Goal: Find specific page/section: Find specific page/section

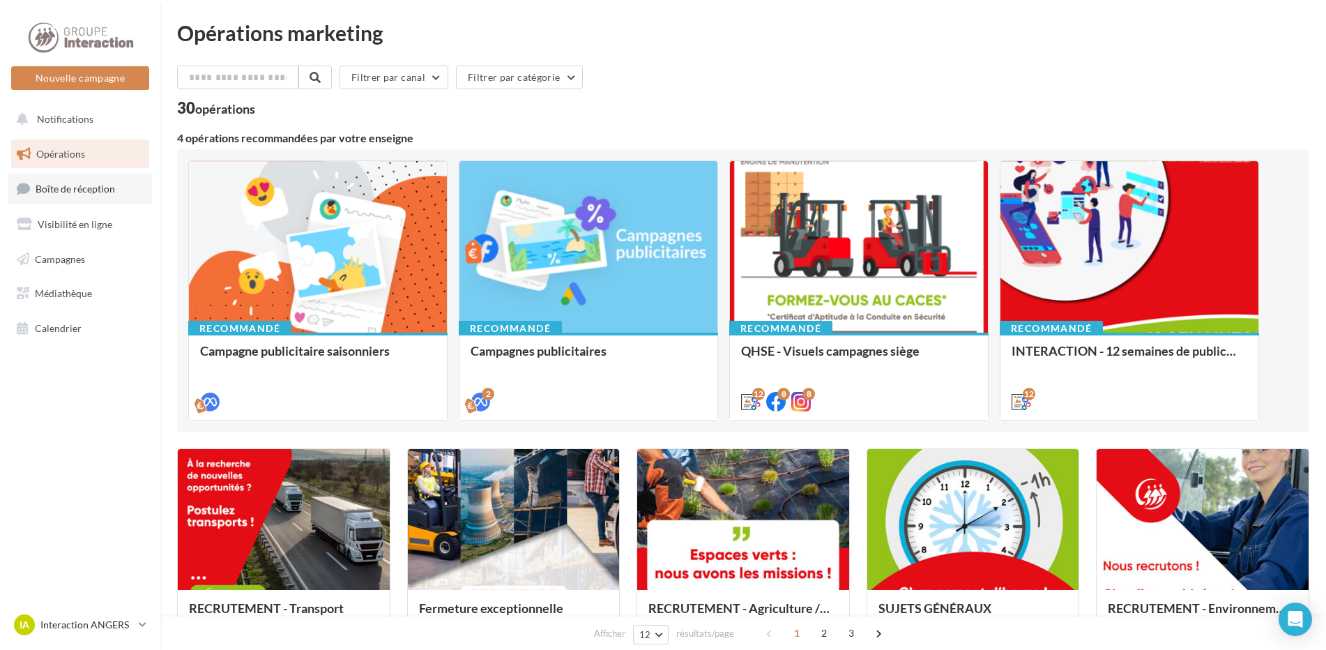
click at [103, 190] on span "Boîte de réception" at bounding box center [75, 189] width 79 height 12
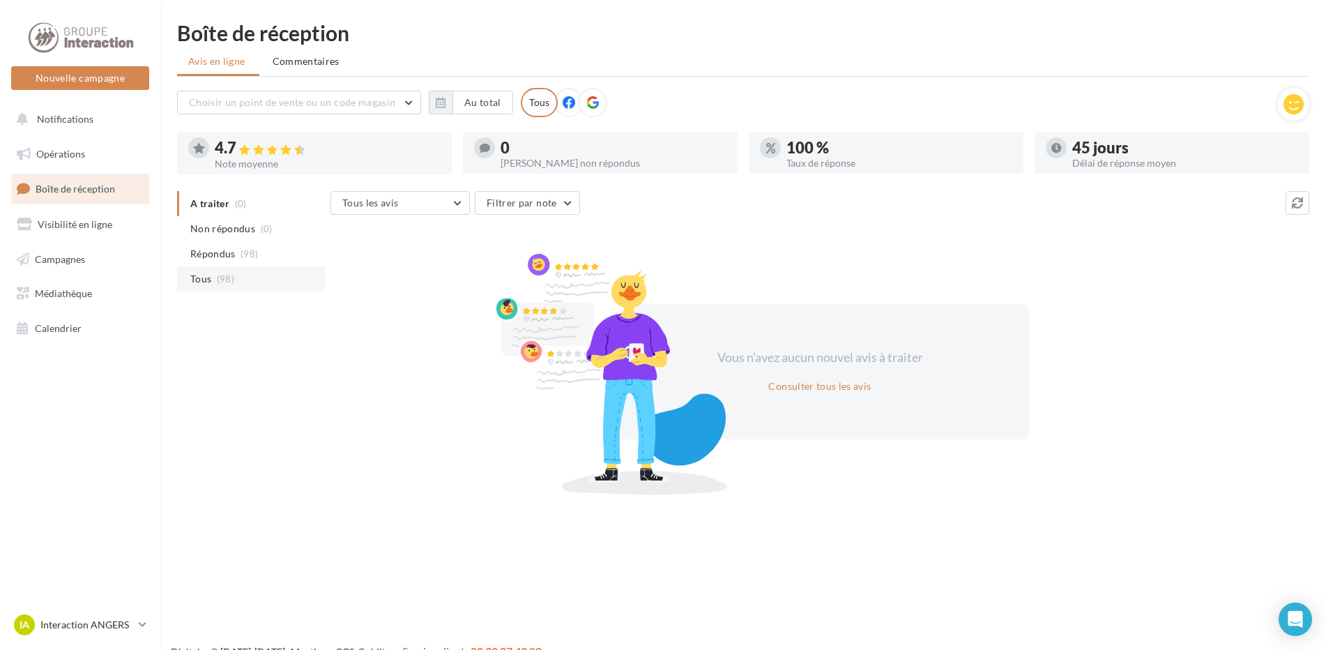
click at [208, 277] on span "Tous" at bounding box center [200, 279] width 21 height 14
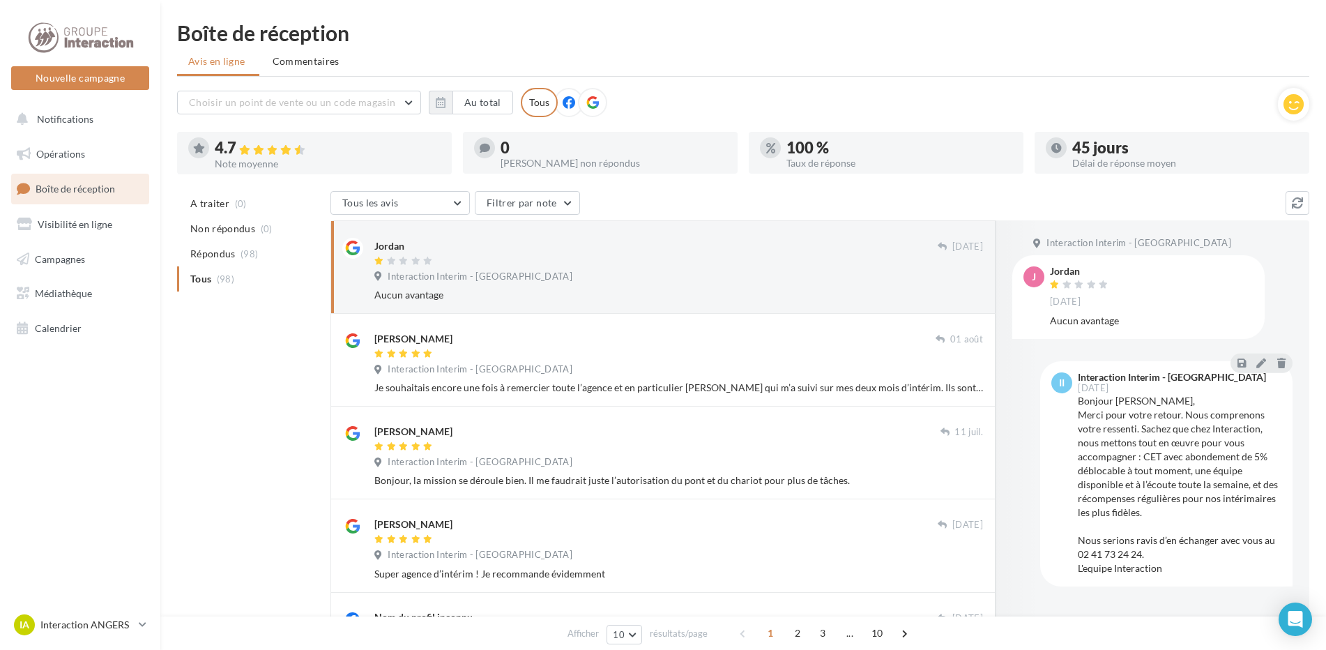
click at [208, 248] on span "Répondus" at bounding box center [212, 254] width 45 height 14
click at [896, 206] on div "Tous les avis Tous les avis Avis avec commentaire Avis sans commentaire Filtrer…" at bounding box center [807, 204] width 955 height 26
click at [67, 142] on link "Opérations" at bounding box center [80, 153] width 144 height 29
